Goal: Task Accomplishment & Management: Use online tool/utility

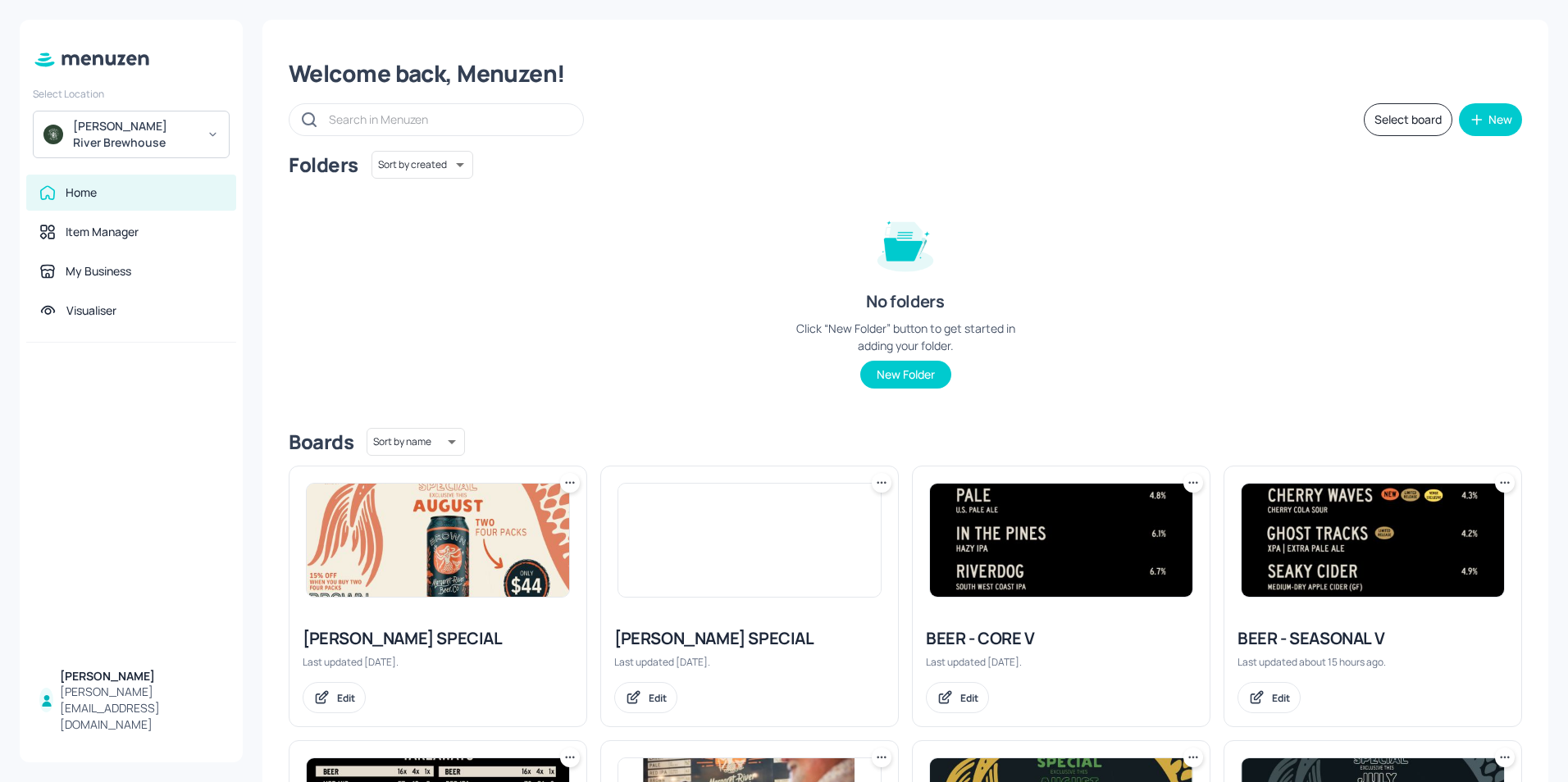
click at [1045, 540] on img at bounding box center [1061, 540] width 263 height 113
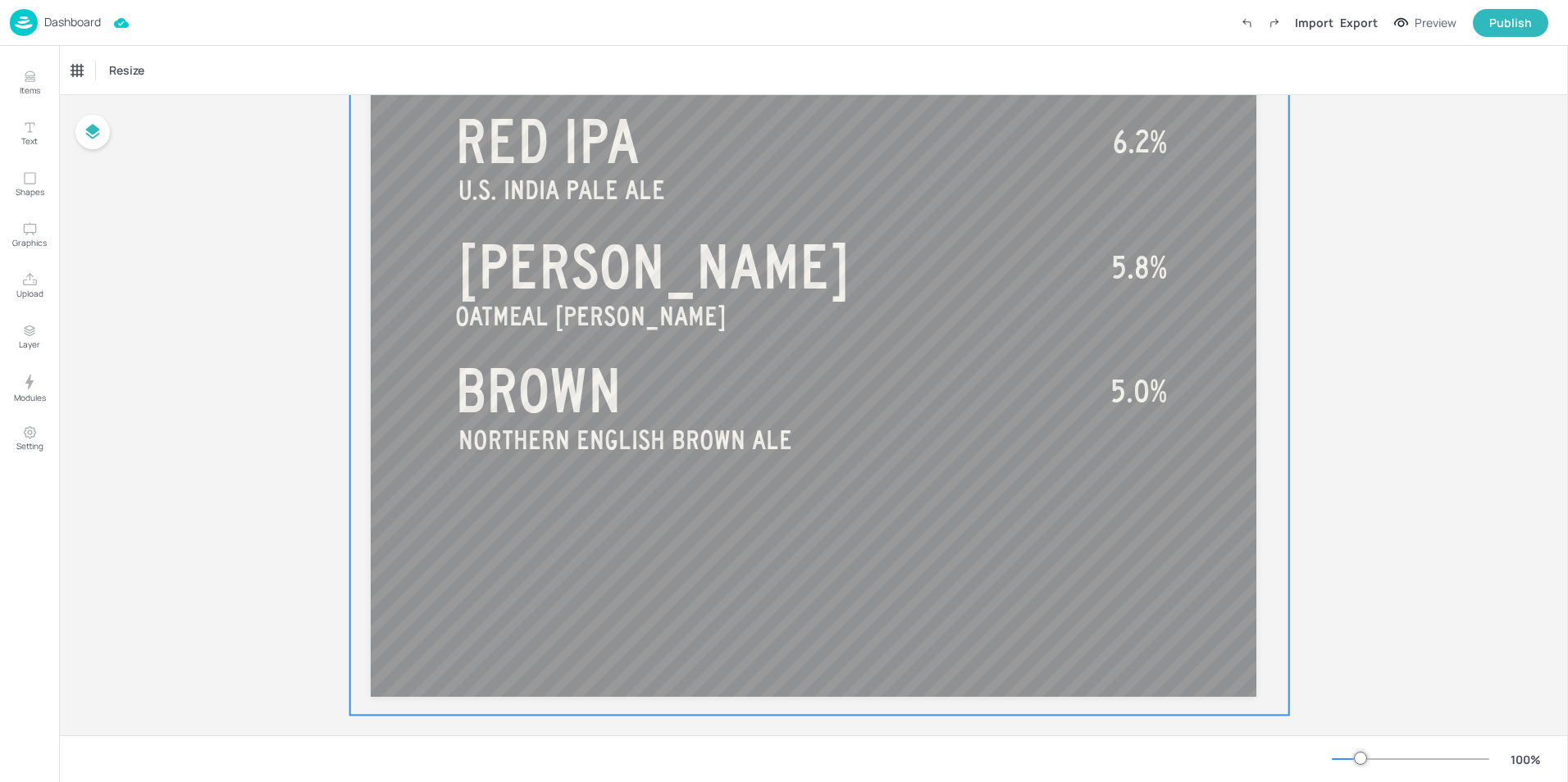
scroll to position [1028, 0]
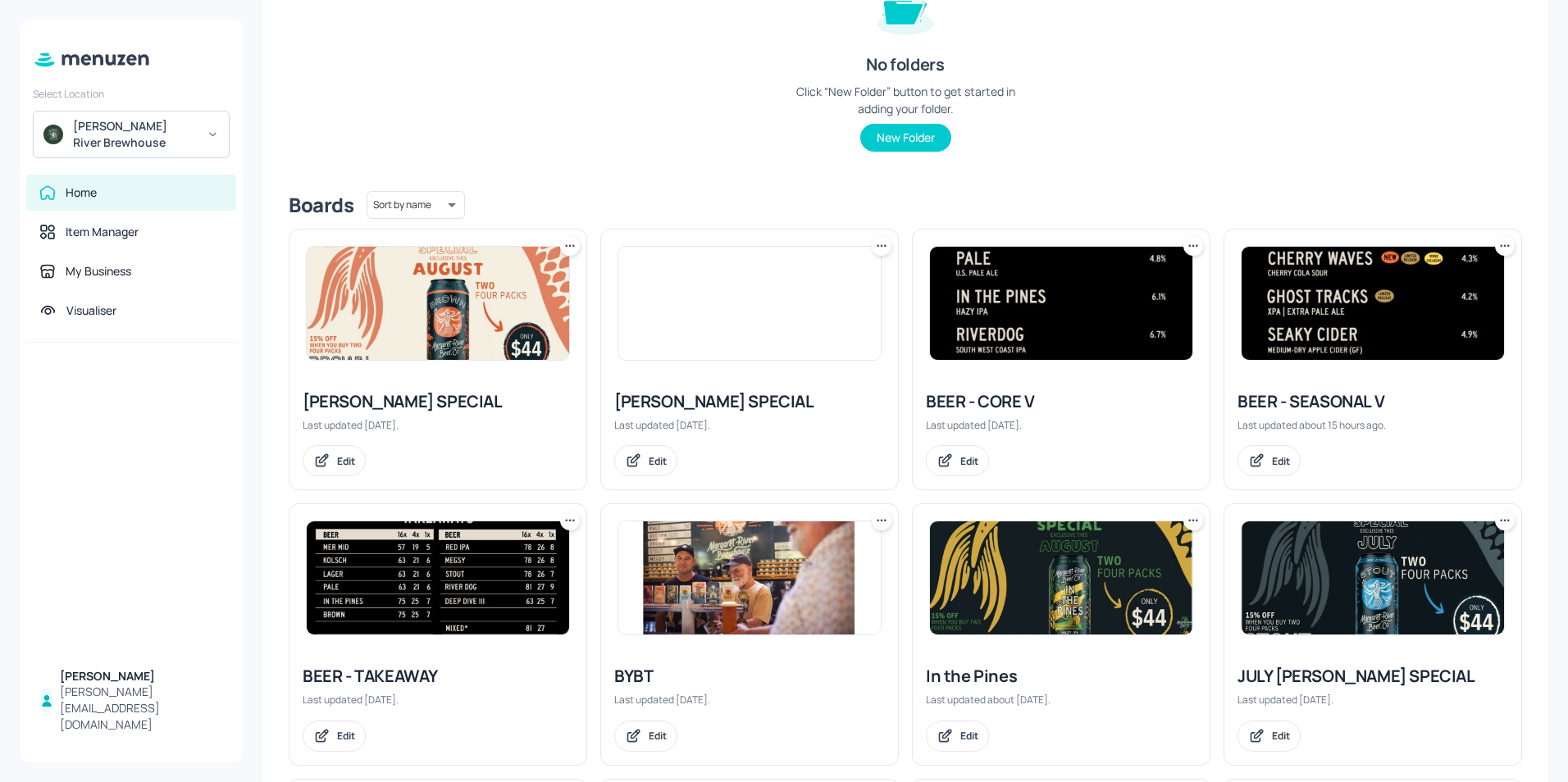
scroll to position [246, 0]
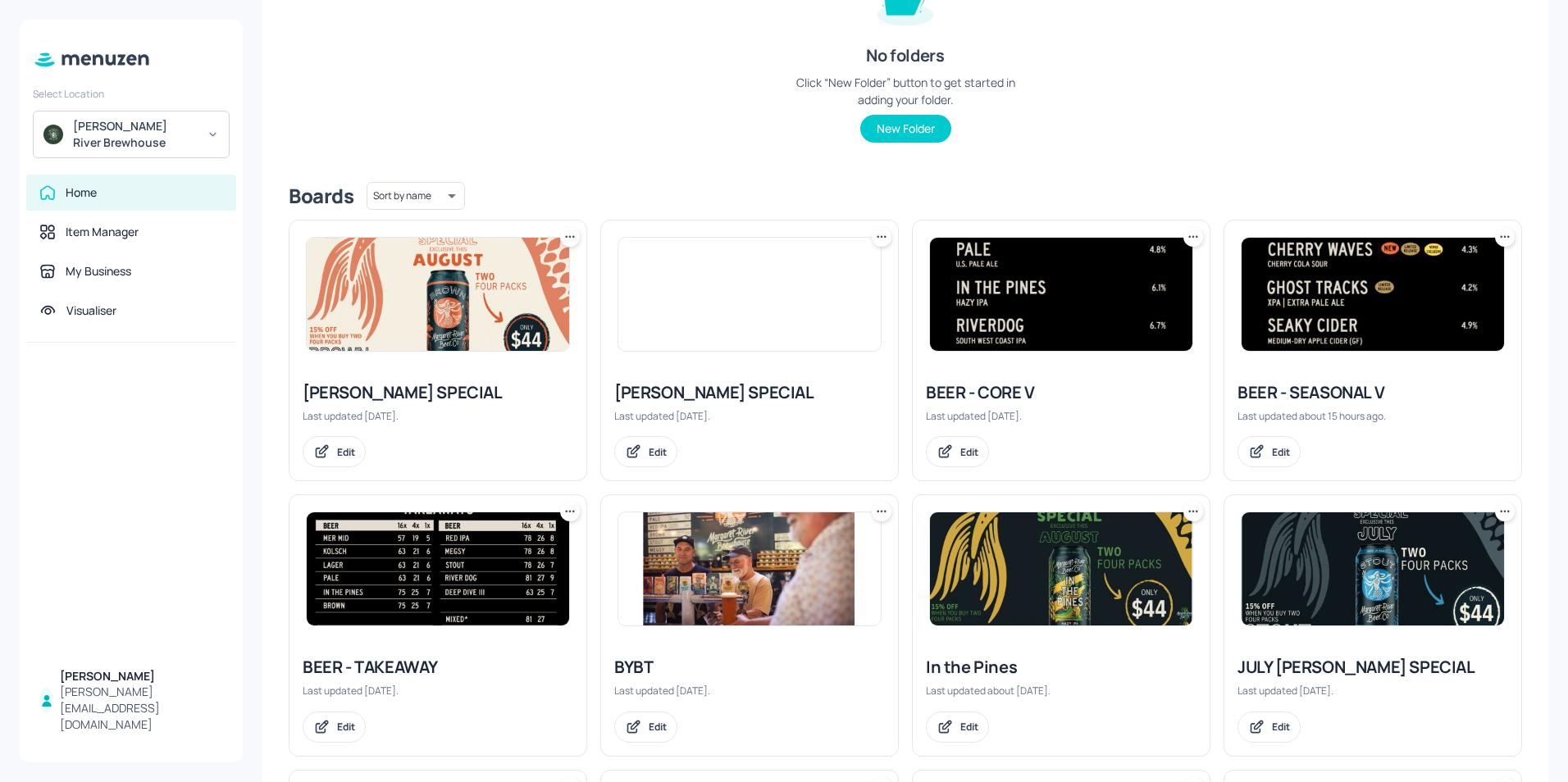
click at [1305, 295] on img at bounding box center [1373, 293] width 263 height 113
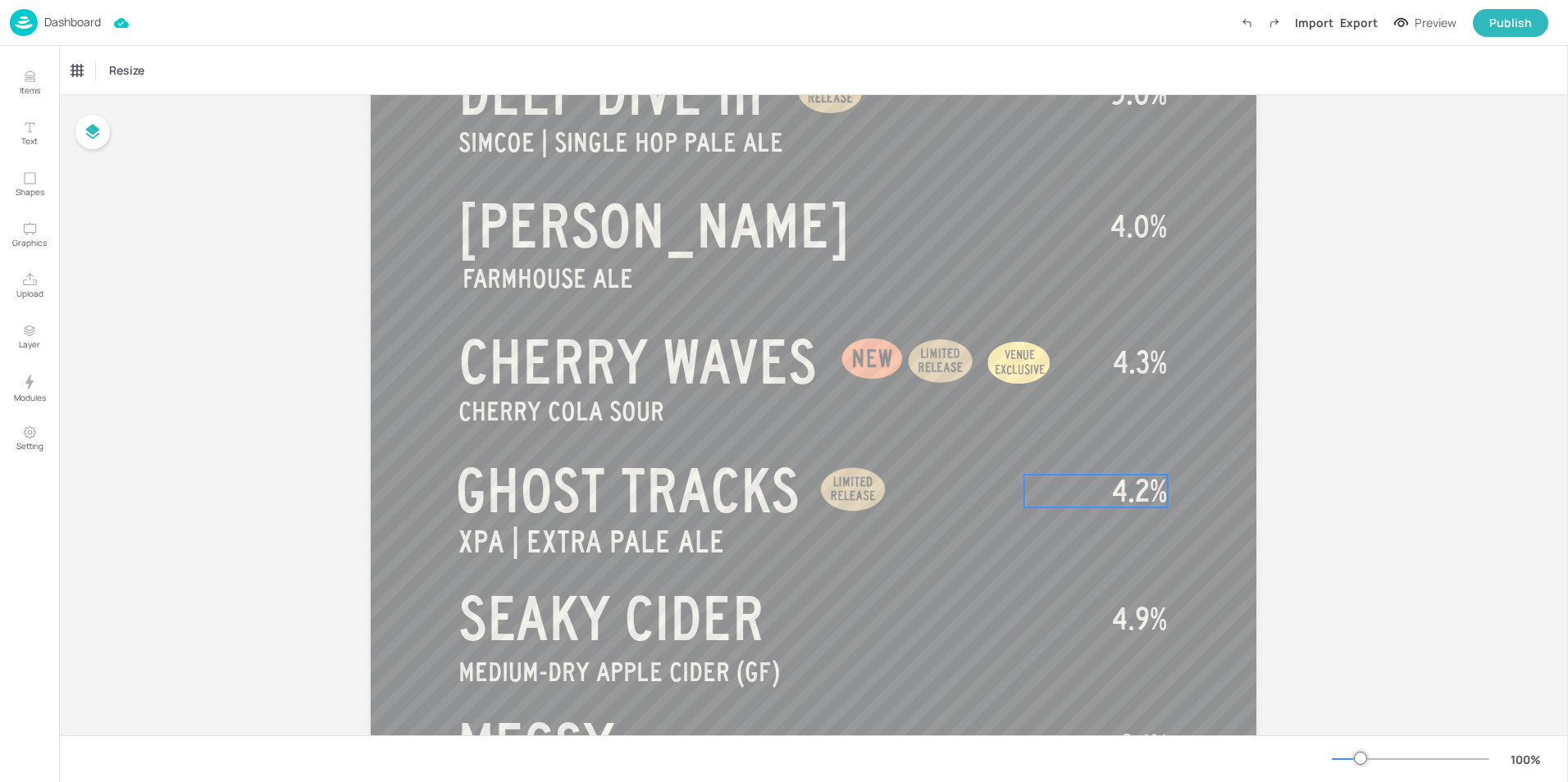
scroll to position [492, 0]
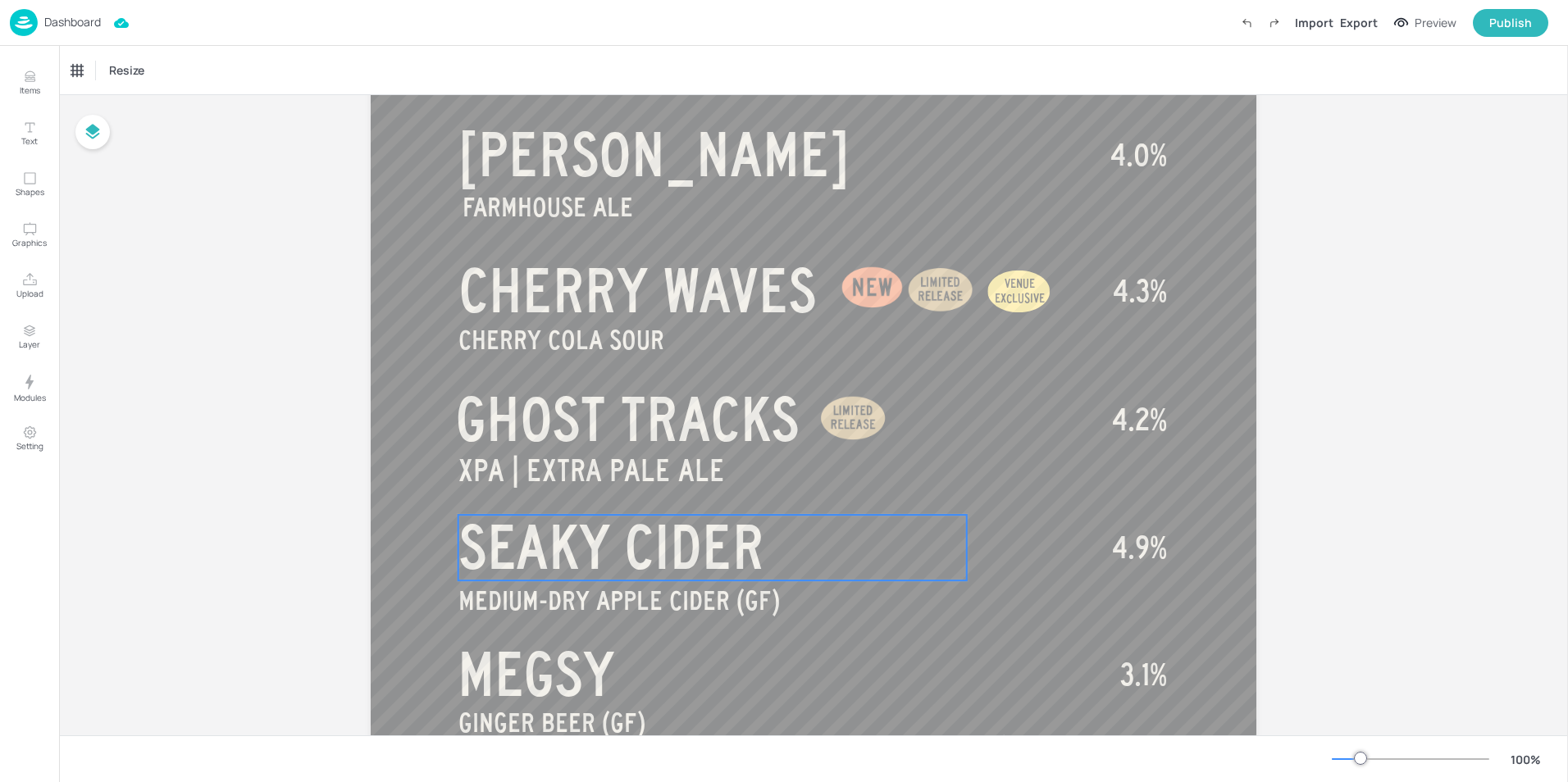
click at [489, 545] on span "SEAKY CIDER" at bounding box center [611, 547] width 306 height 66
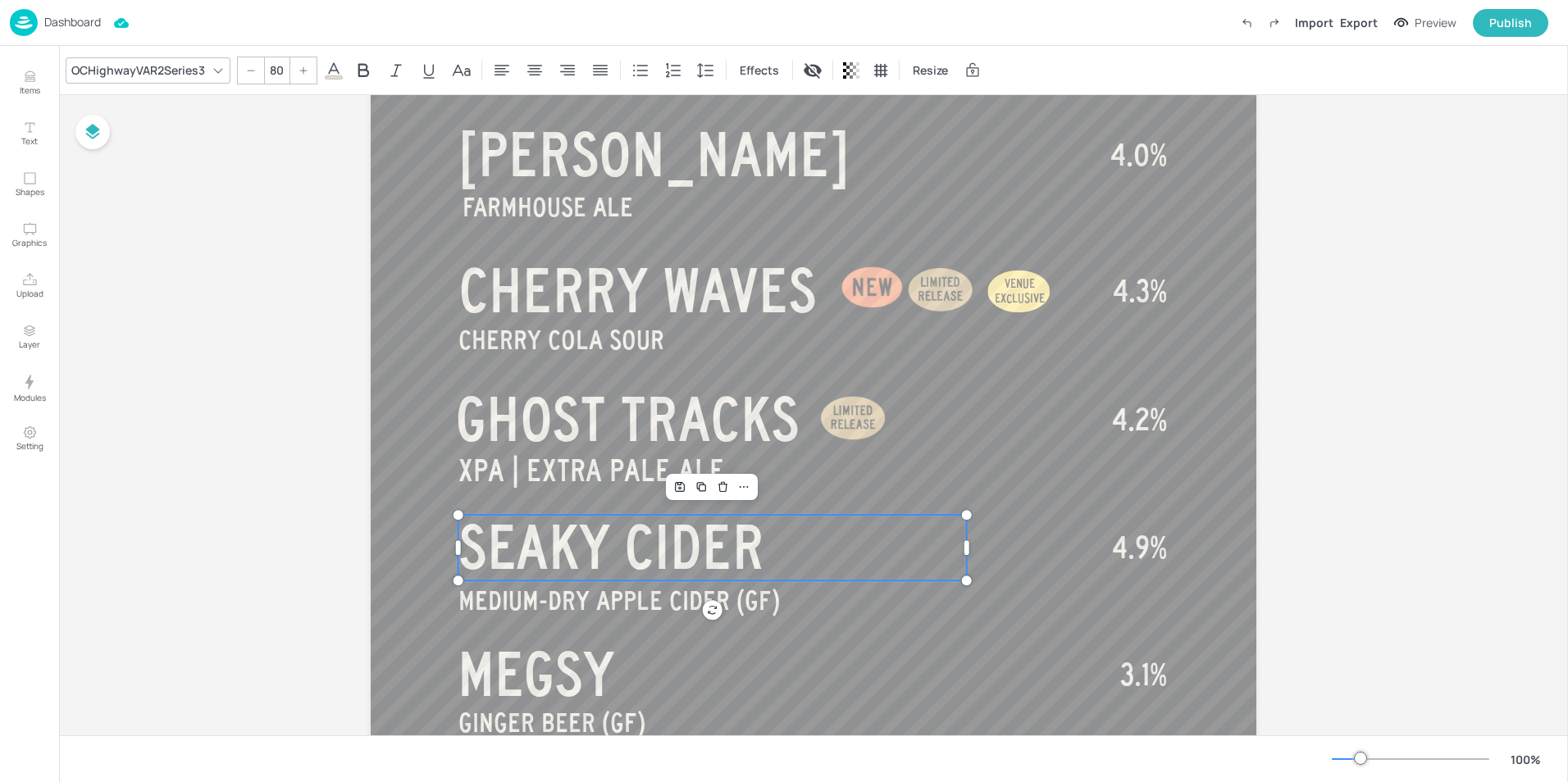
click at [489, 545] on span "SEAKY CIDER" at bounding box center [611, 547] width 306 height 66
click at [487, 545] on span "SEAKY CIDER" at bounding box center [611, 547] width 306 height 66
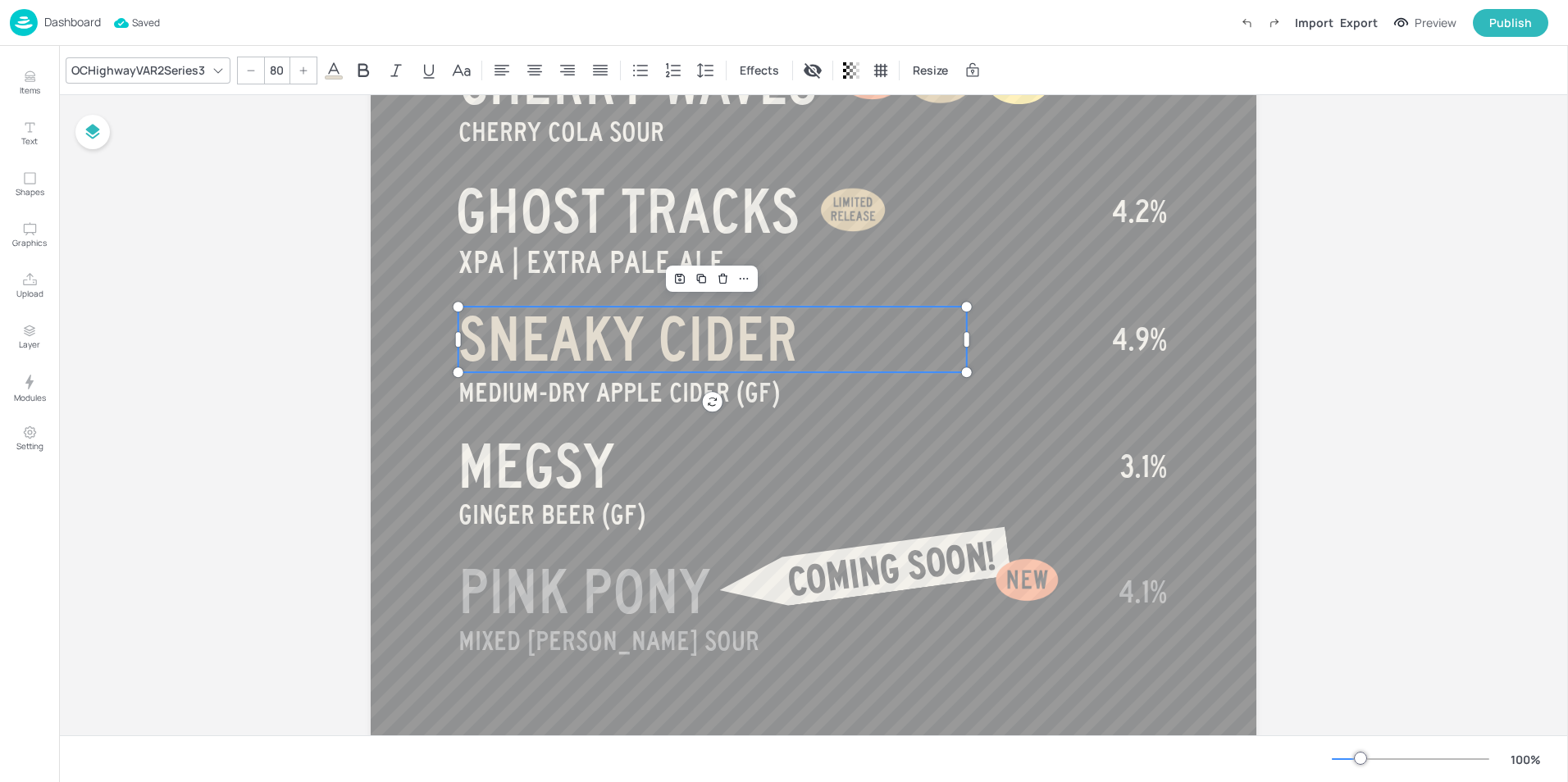
scroll to position [638, 0]
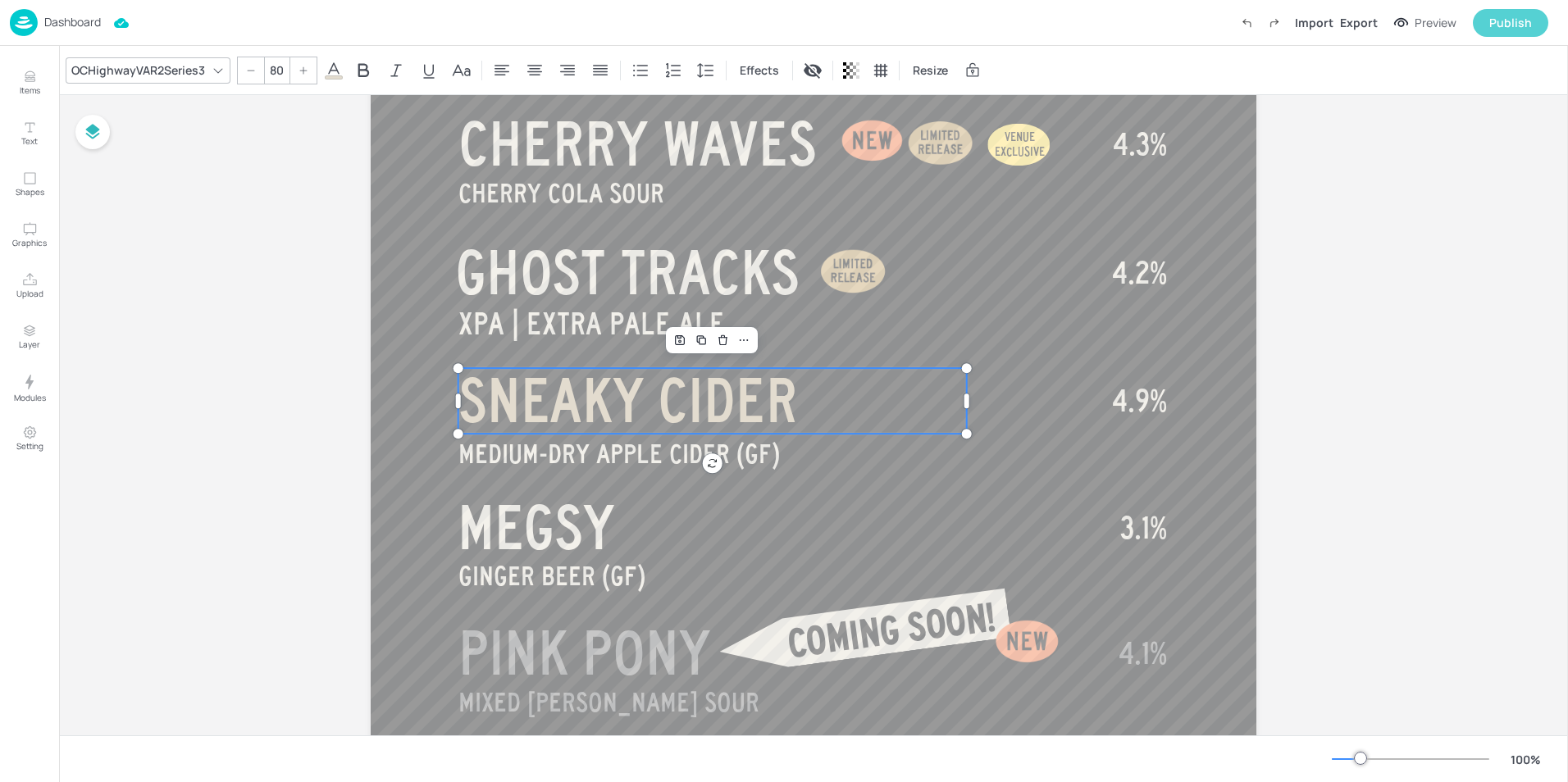
click at [1513, 21] on div "Publish" at bounding box center [1510, 23] width 42 height 18
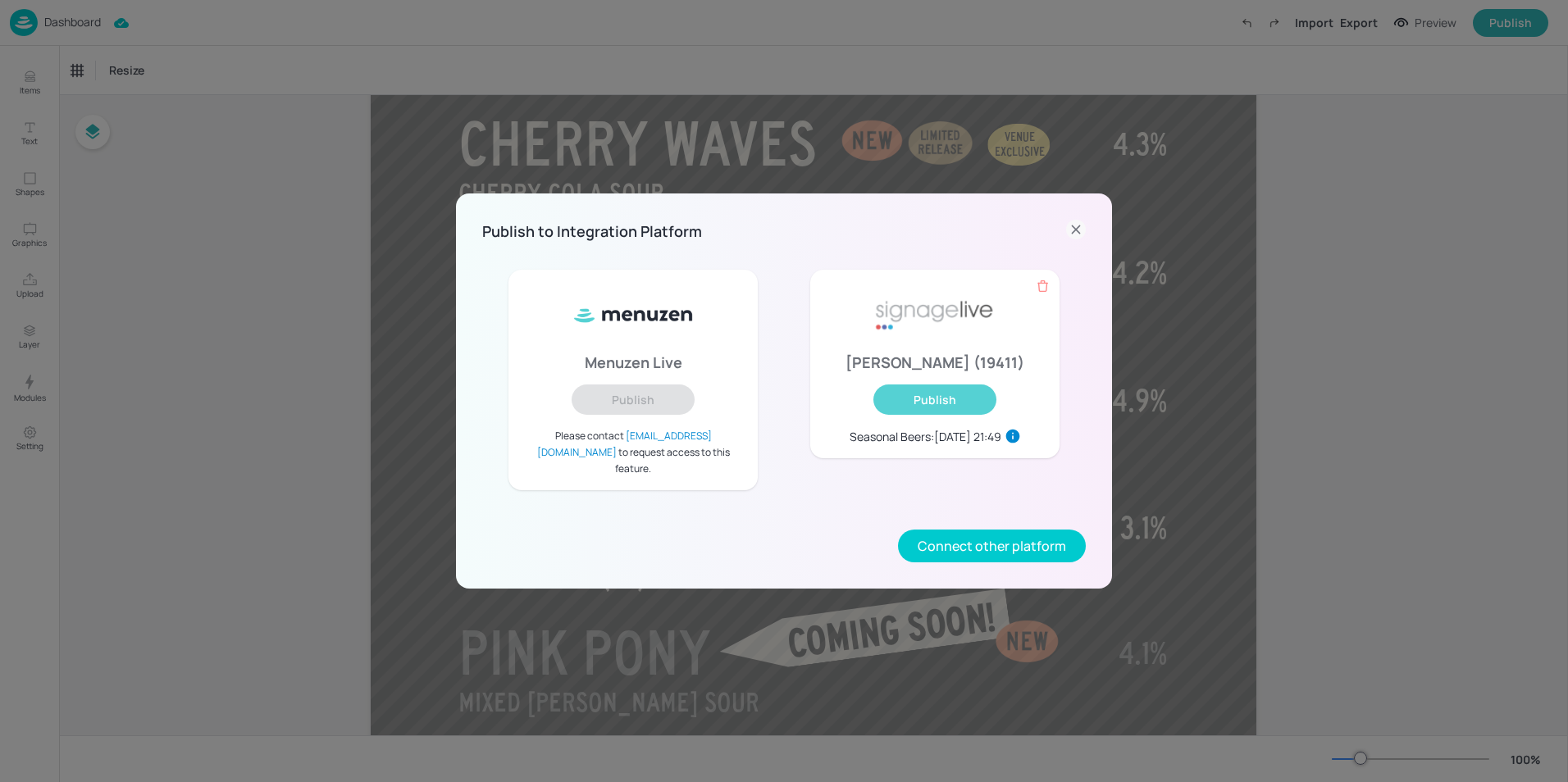
click at [934, 414] on button "Publish" at bounding box center [935, 400] width 123 height 31
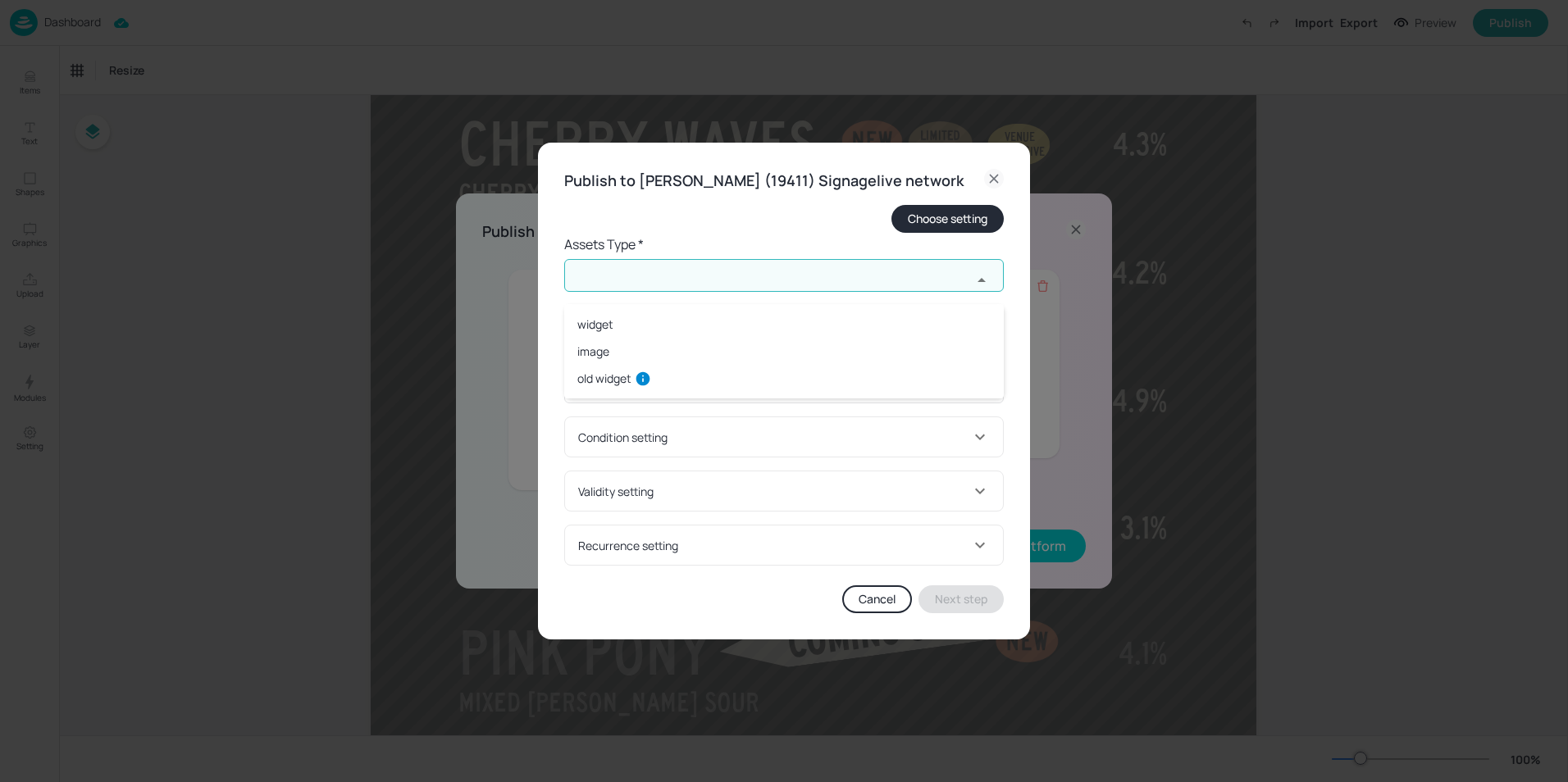
click at [861, 292] on input "text" at bounding box center [768, 275] width 407 height 33
click at [716, 321] on li "widget" at bounding box center [784, 324] width 440 height 27
type input "widget"
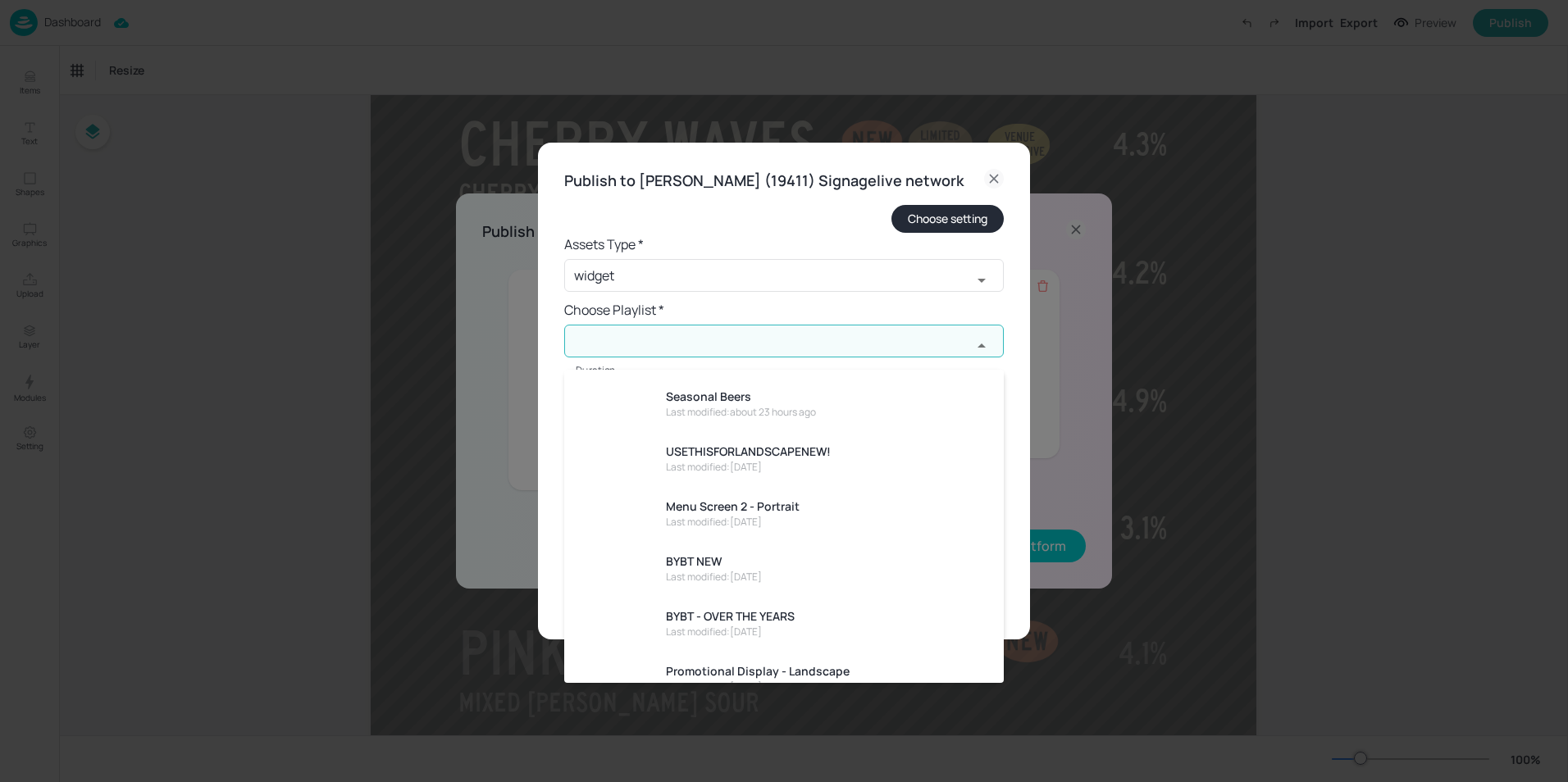
click at [715, 350] on input "text" at bounding box center [768, 341] width 407 height 33
